Goal: Information Seeking & Learning: Learn about a topic

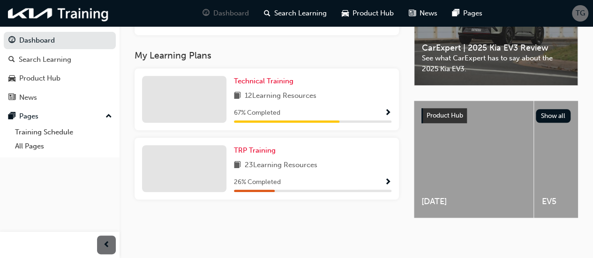
scroll to position [301, 0]
click at [261, 85] on span "Technical Training" at bounding box center [264, 81] width 60 height 8
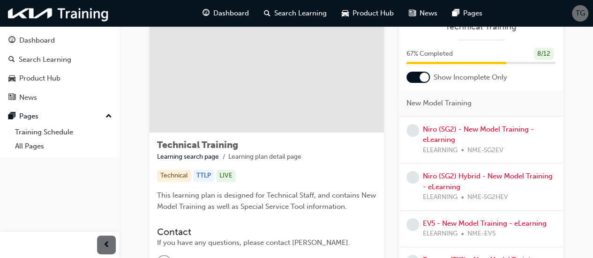
scroll to position [49, 0]
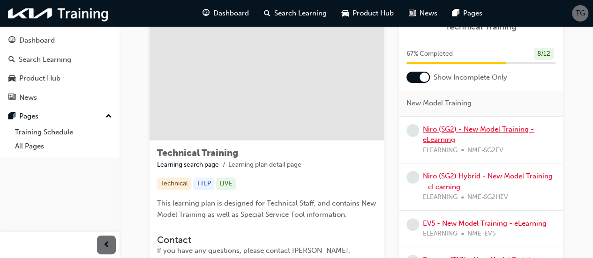
click at [483, 126] on link "Niro (SG2) - New Model Training - eLearning" at bounding box center [478, 134] width 111 height 19
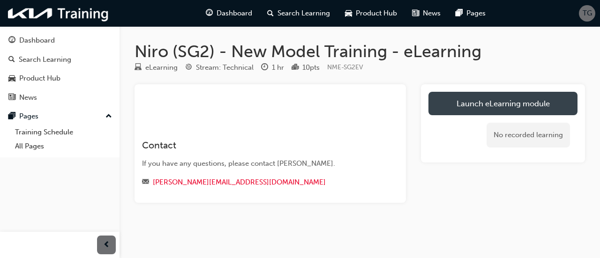
click at [489, 103] on link "Launch eLearning module" at bounding box center [502, 103] width 149 height 23
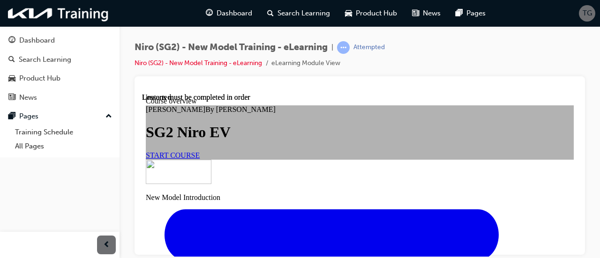
click at [200, 159] on span "START COURSE" at bounding box center [173, 155] width 54 height 8
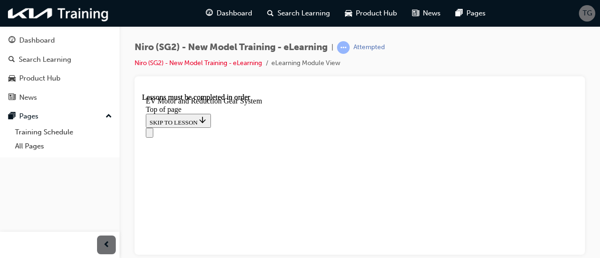
scroll to position [322, 0]
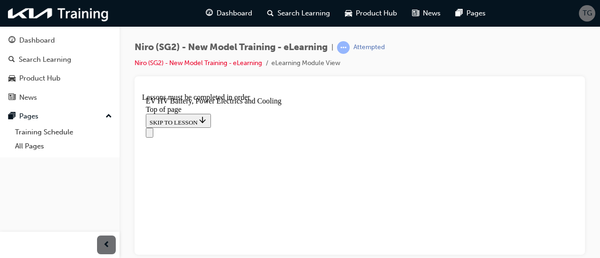
scroll to position [1447, 0]
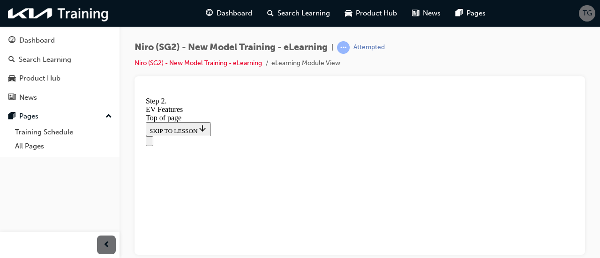
scroll to position [2138, 0]
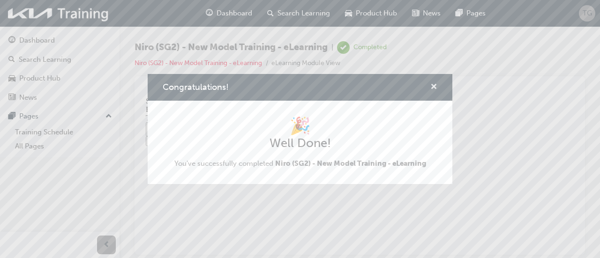
click at [433, 85] on span "cross-icon" at bounding box center [433, 87] width 7 height 8
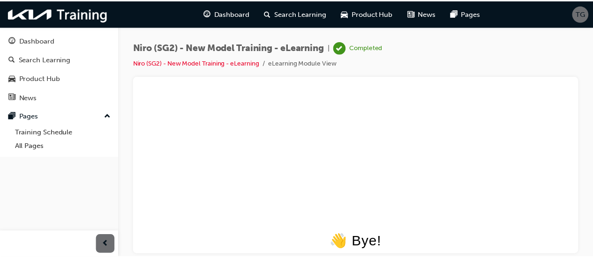
scroll to position [0, 0]
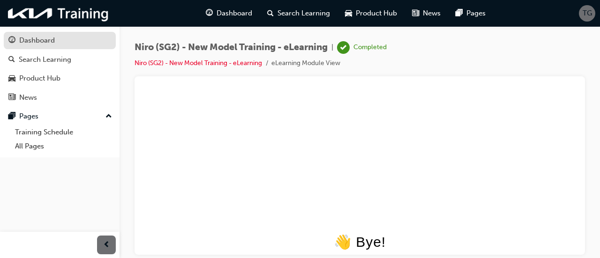
click at [48, 42] on div "Dashboard" at bounding box center [37, 40] width 36 height 11
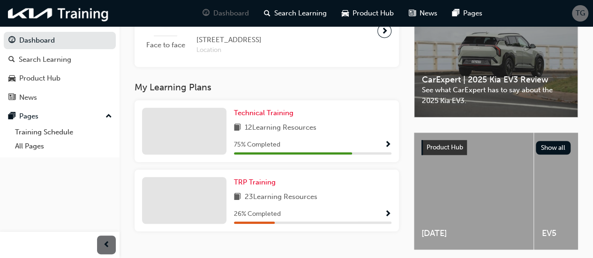
scroll to position [301, 0]
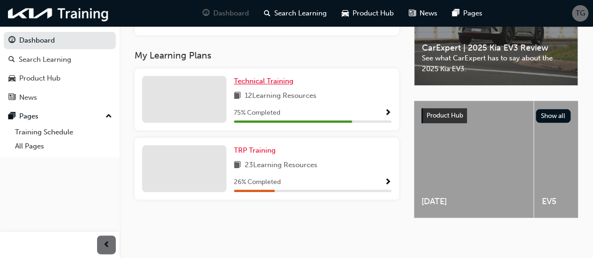
click at [273, 85] on span "Technical Training" at bounding box center [264, 81] width 60 height 8
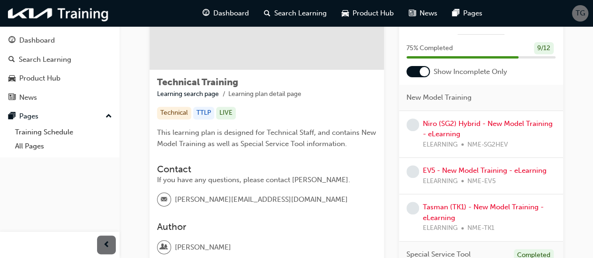
scroll to position [105, 0]
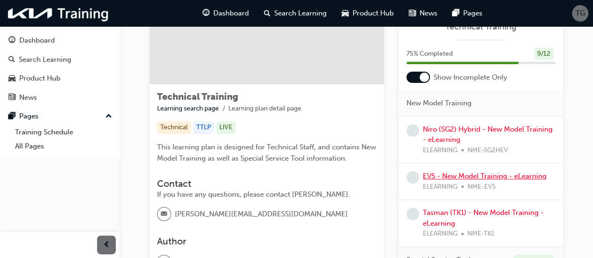
click at [469, 174] on link "EV5 - New Model Training - eLearning" at bounding box center [485, 176] width 124 height 8
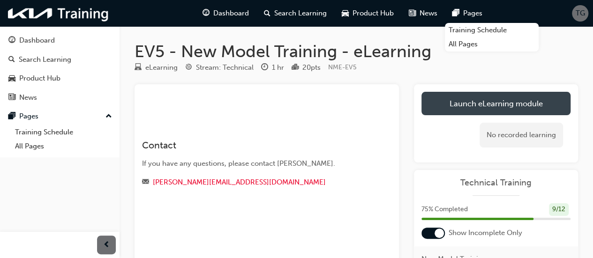
click at [509, 105] on link "Launch eLearning module" at bounding box center [495, 103] width 149 height 23
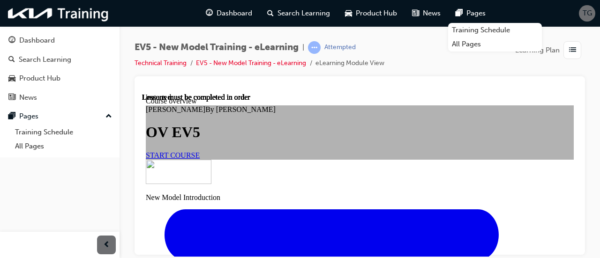
click at [200, 159] on span "START COURSE" at bounding box center [173, 155] width 54 height 8
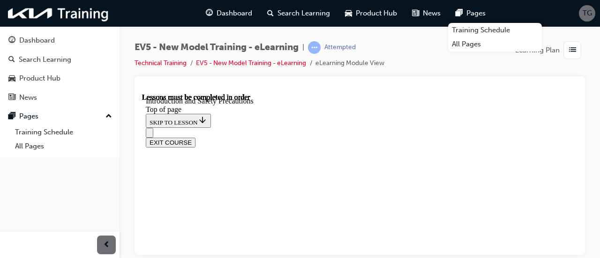
scroll to position [367, 0]
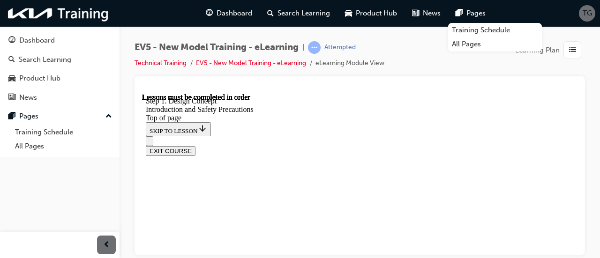
scroll to position [235, 0]
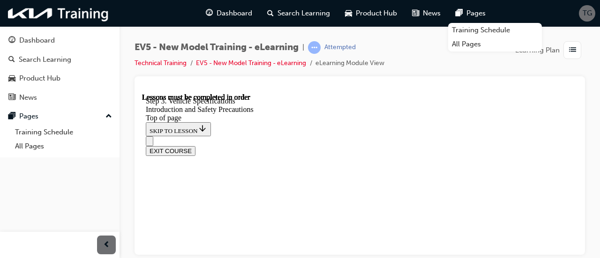
scroll to position [260, 0]
click at [490, 62] on div "EV5 - New Model Training - eLearning | Attempted Technical Training EV5 - New M…" at bounding box center [360, 58] width 450 height 35
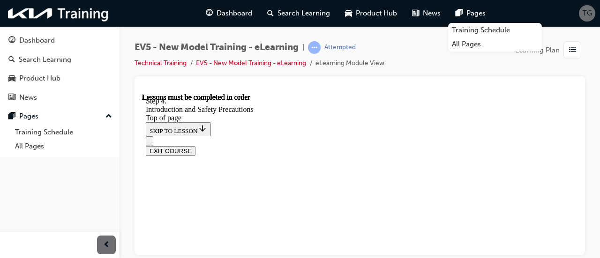
scroll to position [459, 0]
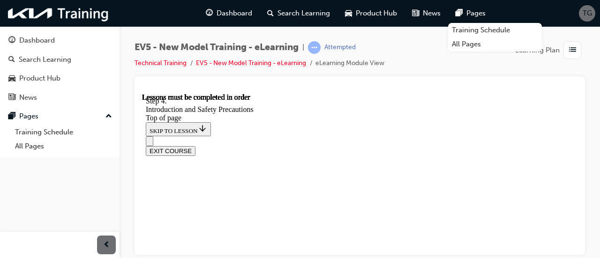
click at [471, 136] on div "EXIT COURSE" at bounding box center [356, 146] width 421 height 20
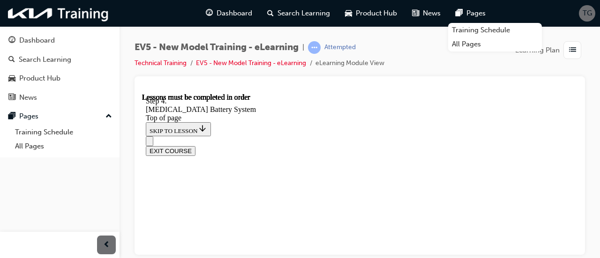
scroll to position [844, 0]
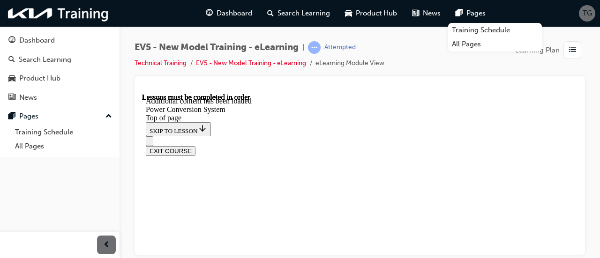
scroll to position [310, 0]
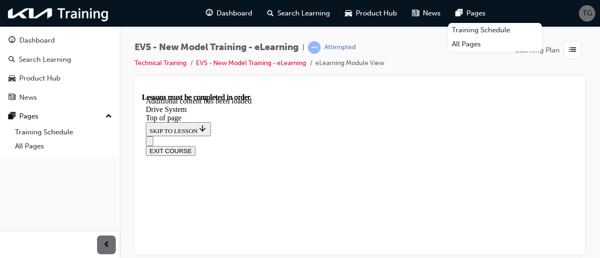
scroll to position [948, 0]
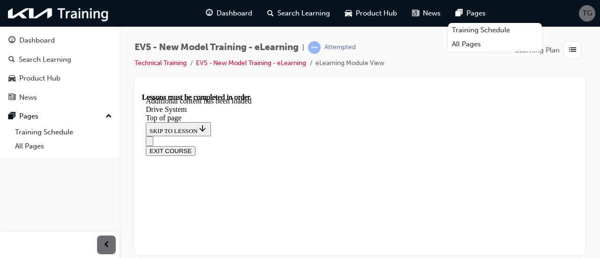
scroll to position [2123, 0]
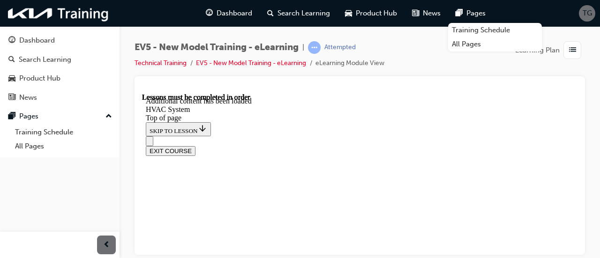
scroll to position [1086, 0]
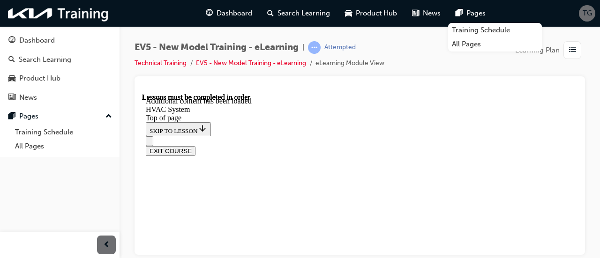
scroll to position [1079, 0]
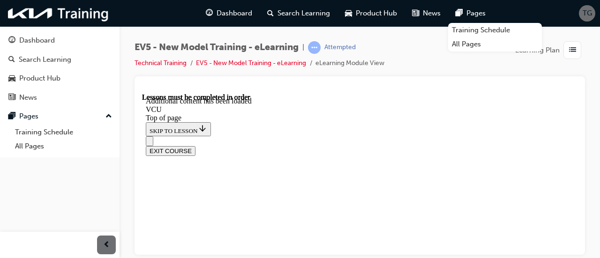
scroll to position [592, 0]
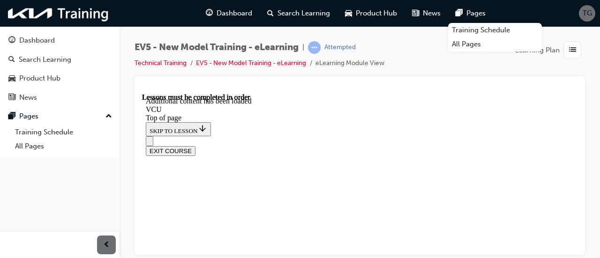
click at [472, 136] on div "EXIT COURSE" at bounding box center [356, 146] width 421 height 20
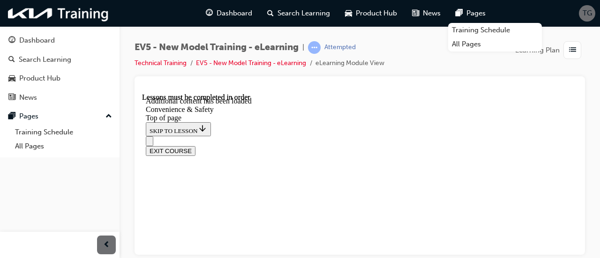
scroll to position [835, 0]
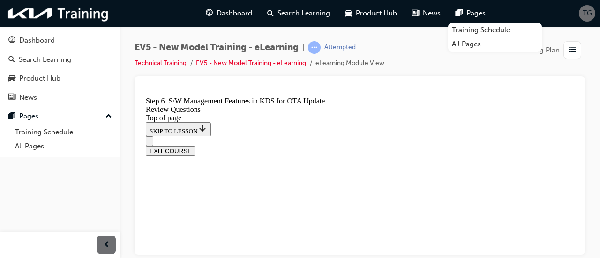
scroll to position [151, 0]
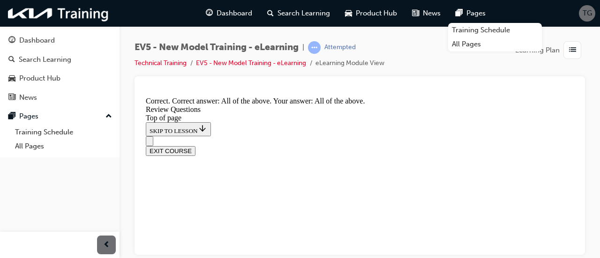
scroll to position [547, 0]
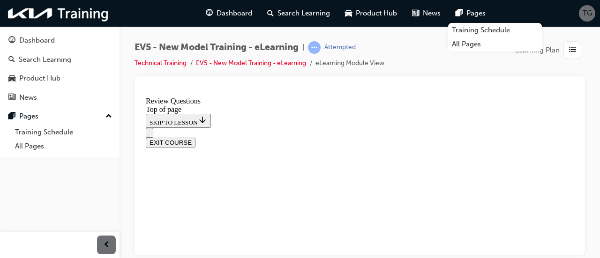
scroll to position [24, 0]
